Goal: Information Seeking & Learning: Learn about a topic

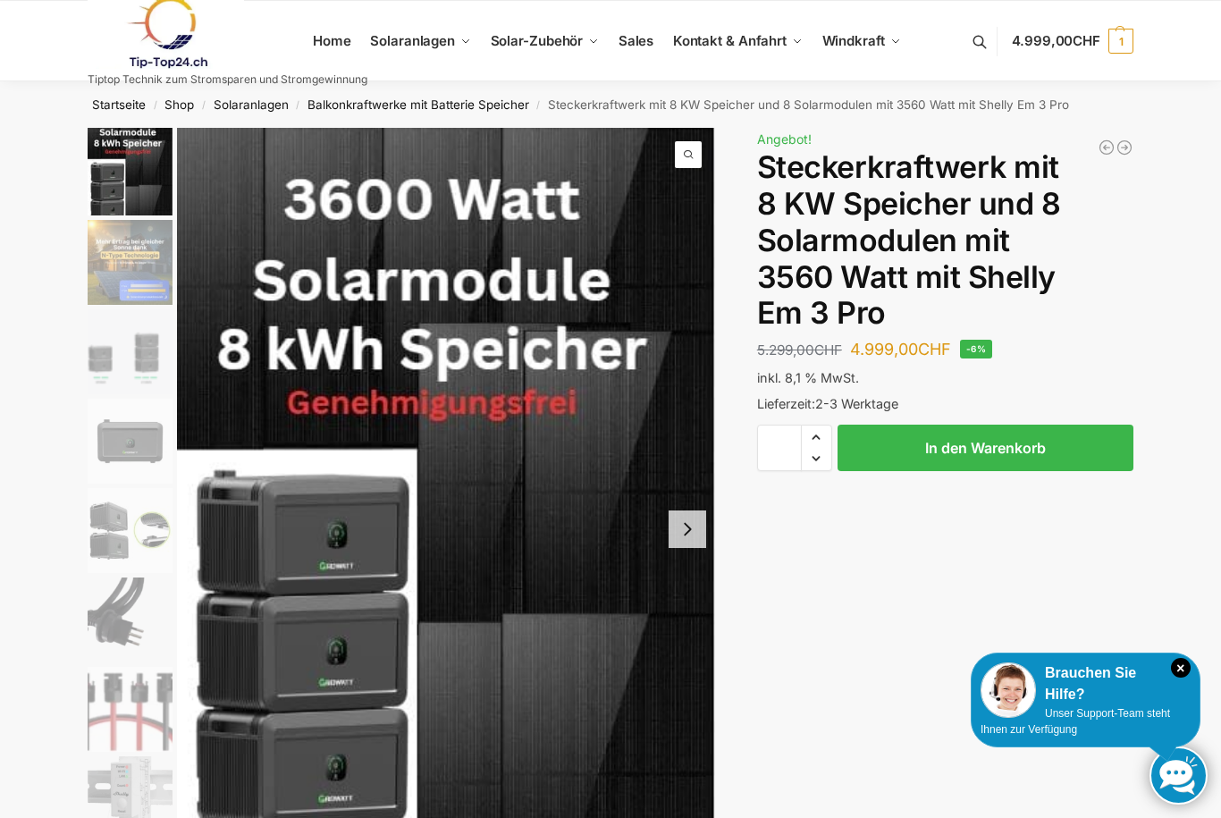
click at [673, 535] on button "Next slide" at bounding box center [688, 529] width 38 height 38
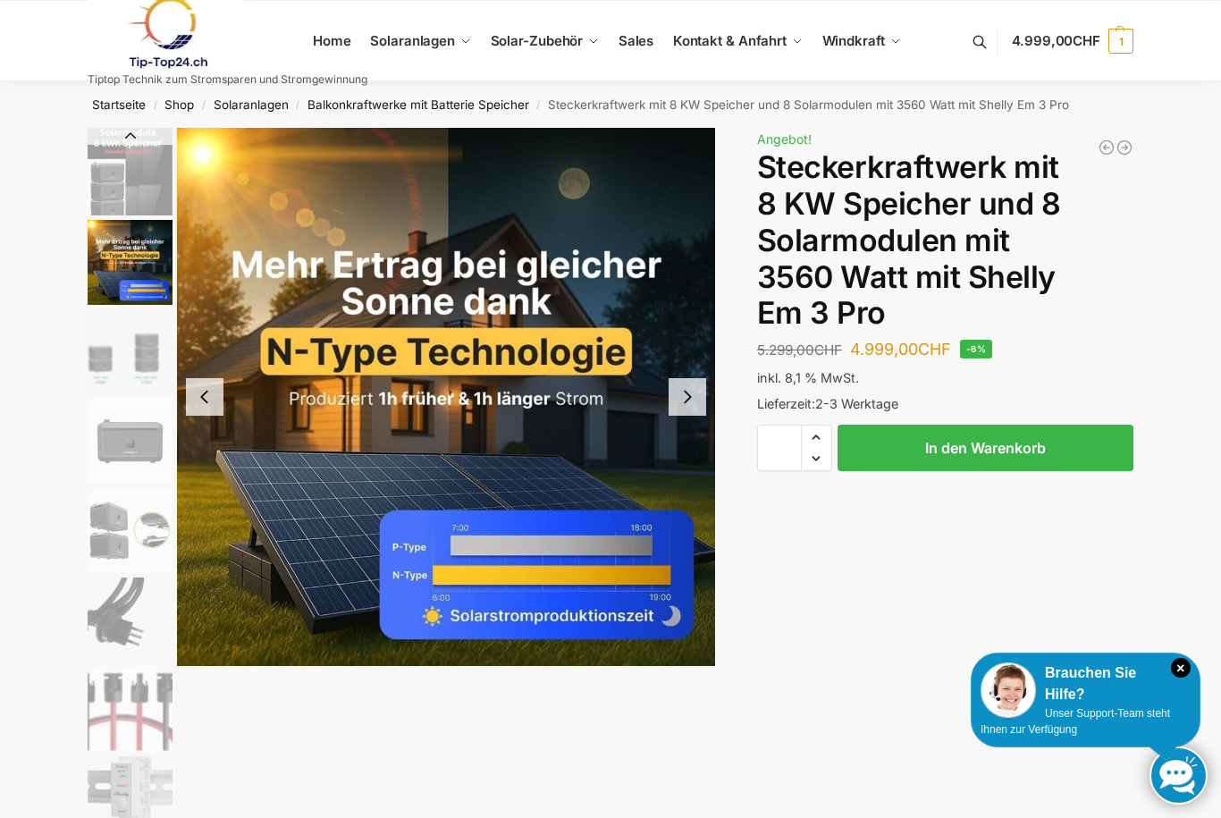
click at [687, 403] on button "Next slide" at bounding box center [688, 397] width 38 height 38
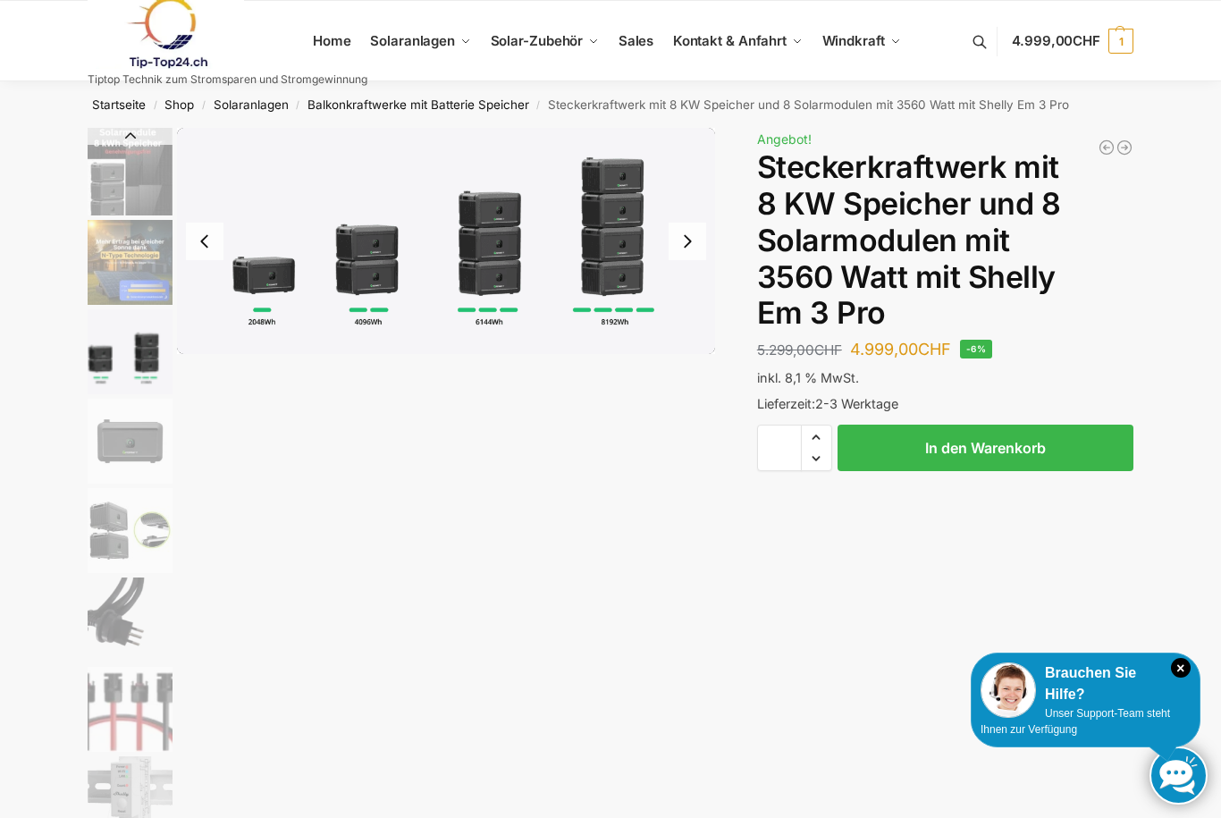
click at [695, 251] on button "Next slide" at bounding box center [688, 242] width 38 height 38
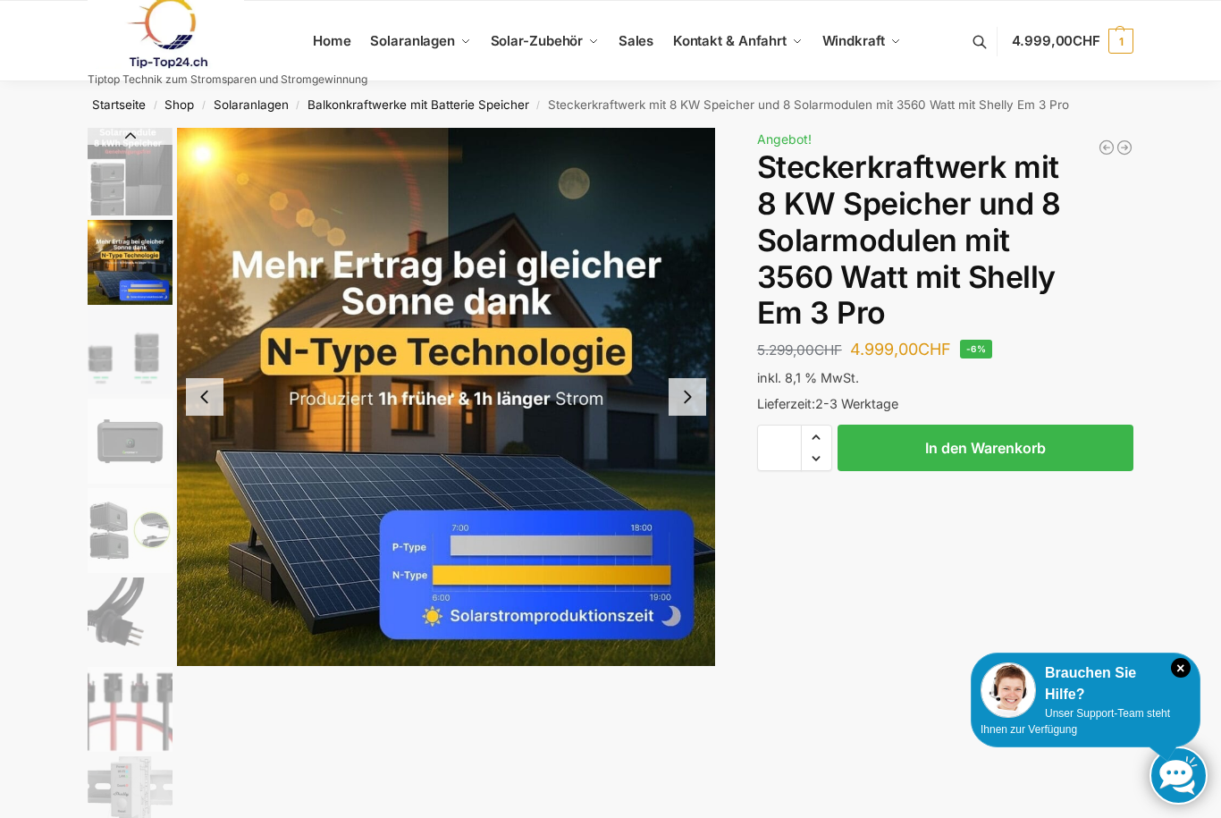
click at [116, 254] on img "2 / 9" at bounding box center [130, 262] width 85 height 85
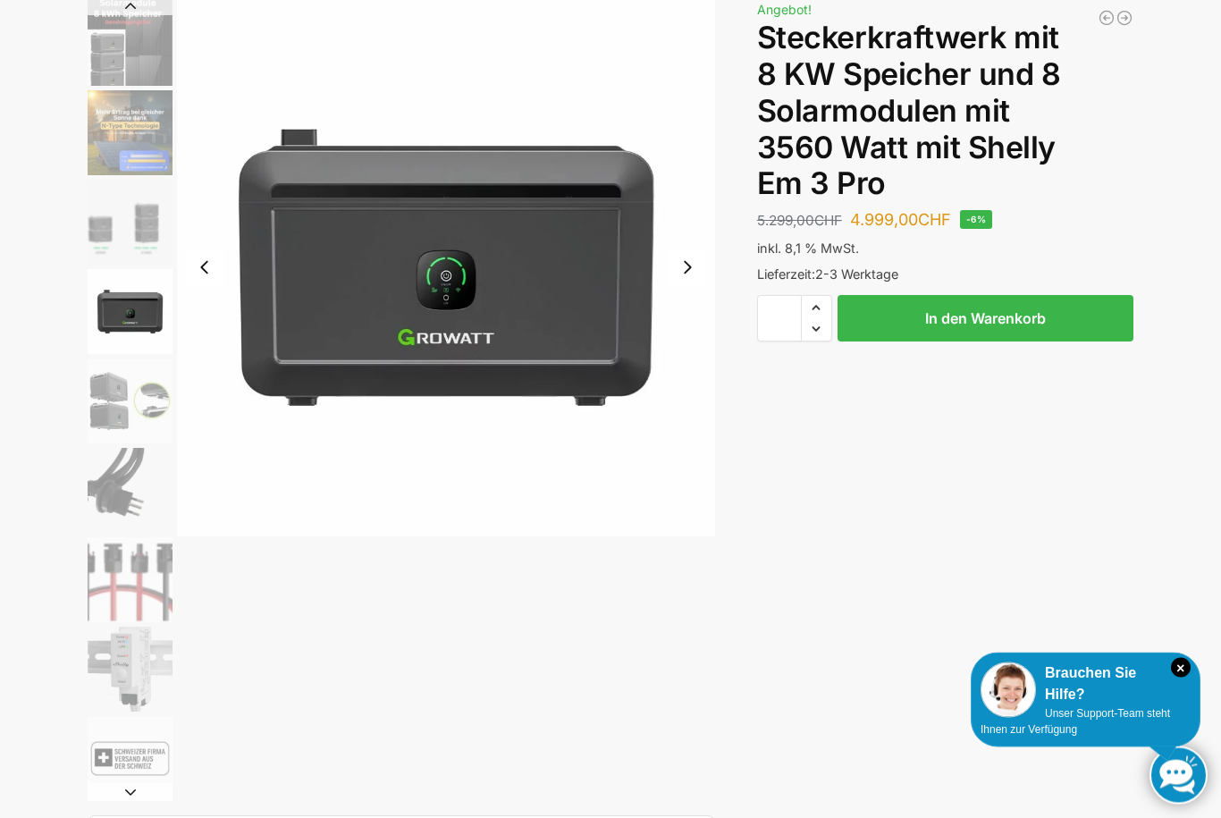
scroll to position [130, 0]
click at [126, 310] on img "4 / 9" at bounding box center [130, 311] width 85 height 85
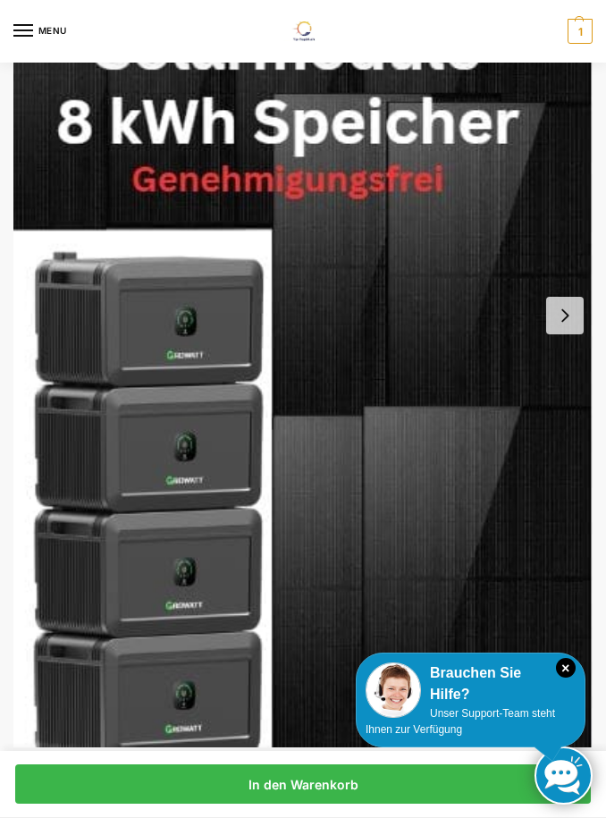
scroll to position [257, 0]
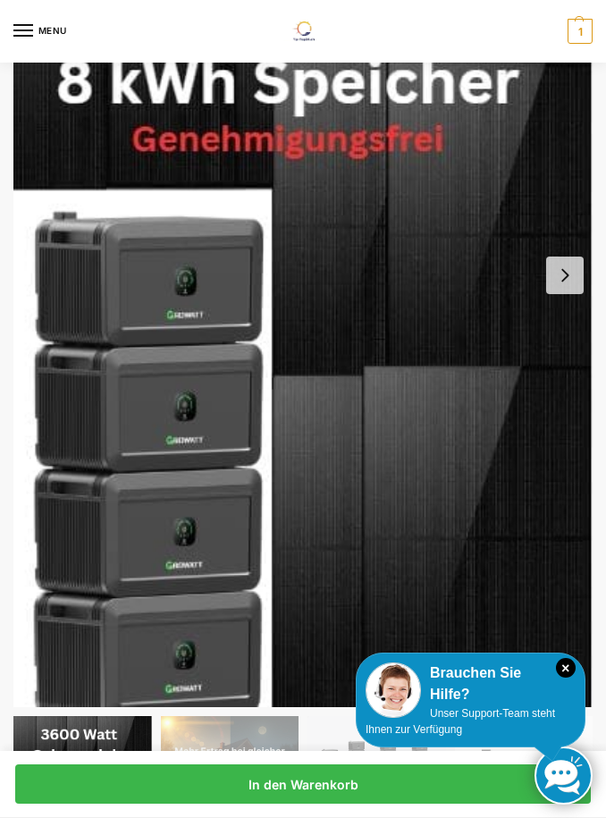
click at [572, 294] on img "1 / 9" at bounding box center [302, 275] width 579 height 863
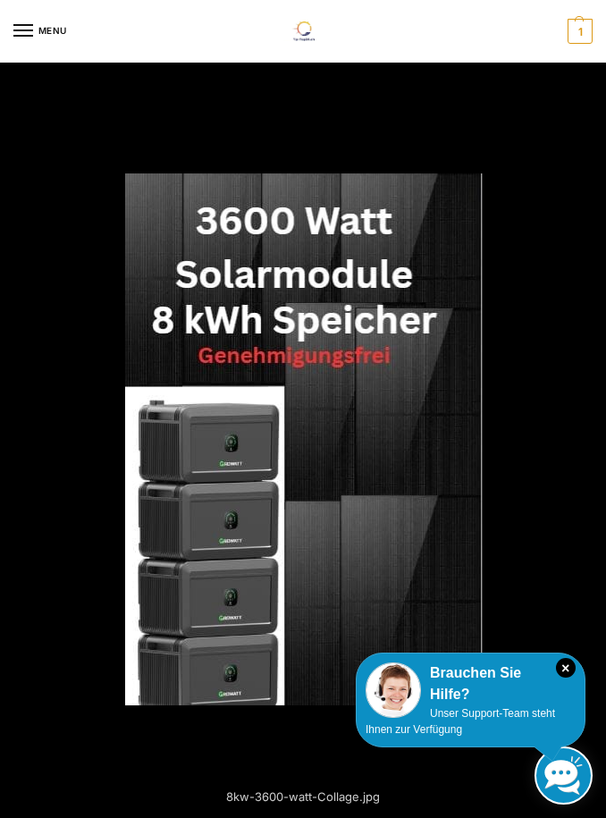
click at [585, 383] on div at bounding box center [303, 409] width 606 height 818
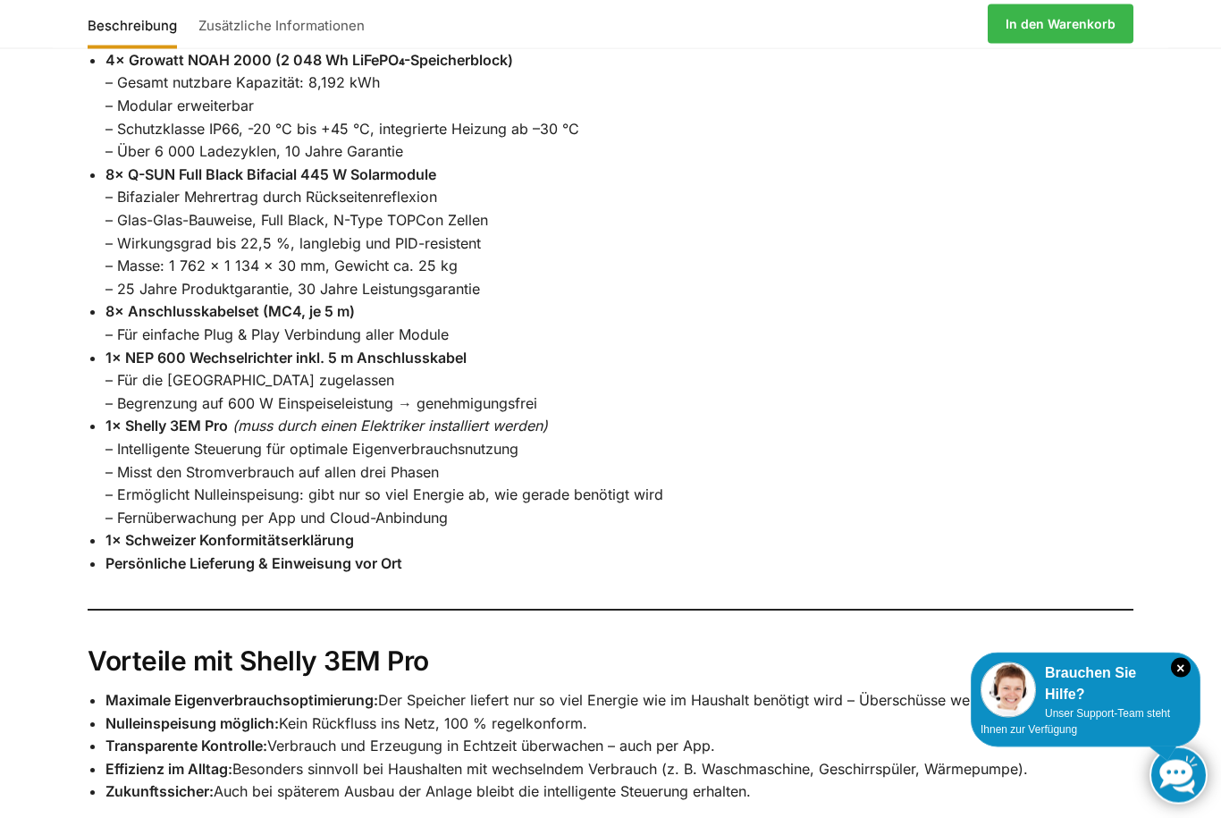
scroll to position [1696, 0]
click at [127, 530] on strong "1× Schweizer Konformitätserklärung" at bounding box center [229, 539] width 248 height 18
click at [334, 553] on strong "Persönliche Lieferung & Einweisung vor Ort" at bounding box center [253, 562] width 297 height 18
click at [334, 530] on strong "1× Schweizer Konformitätserklärung" at bounding box center [229, 539] width 248 height 18
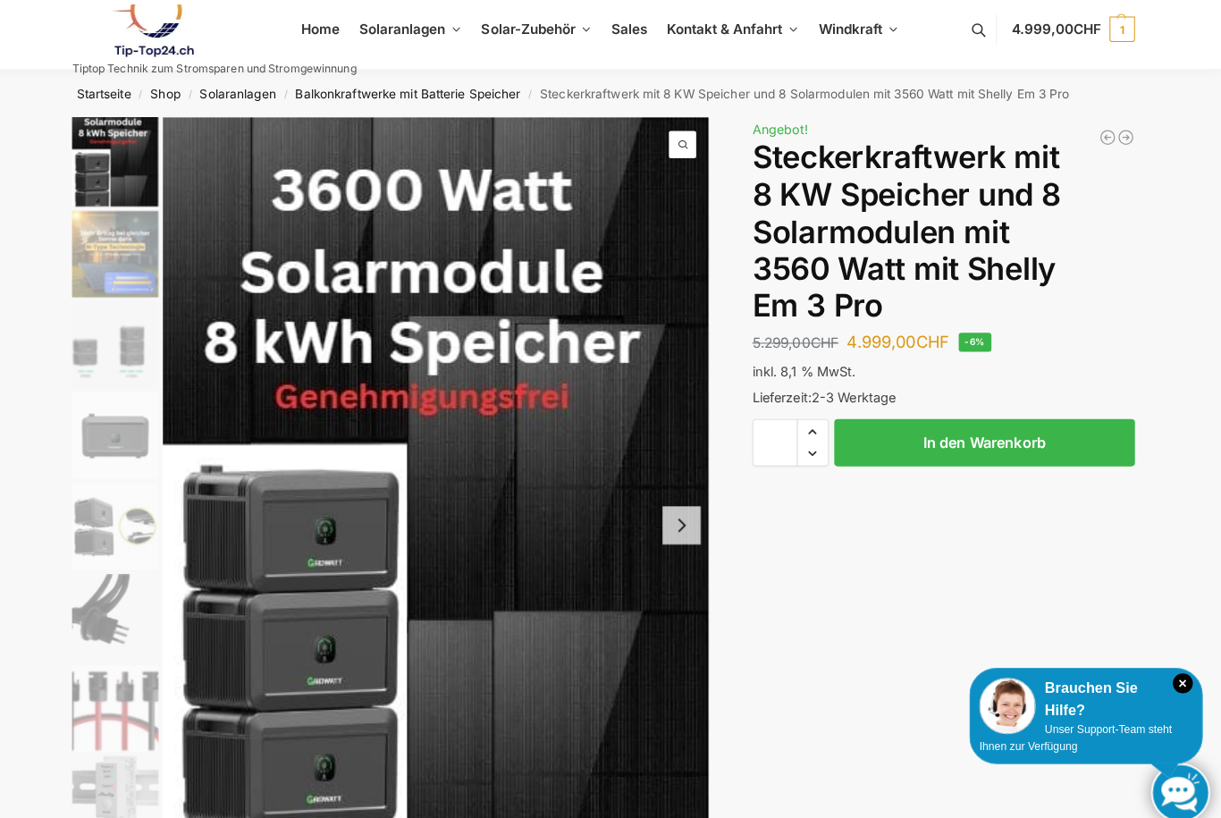
scroll to position [0, 0]
